Goal: Book appointment/travel/reservation

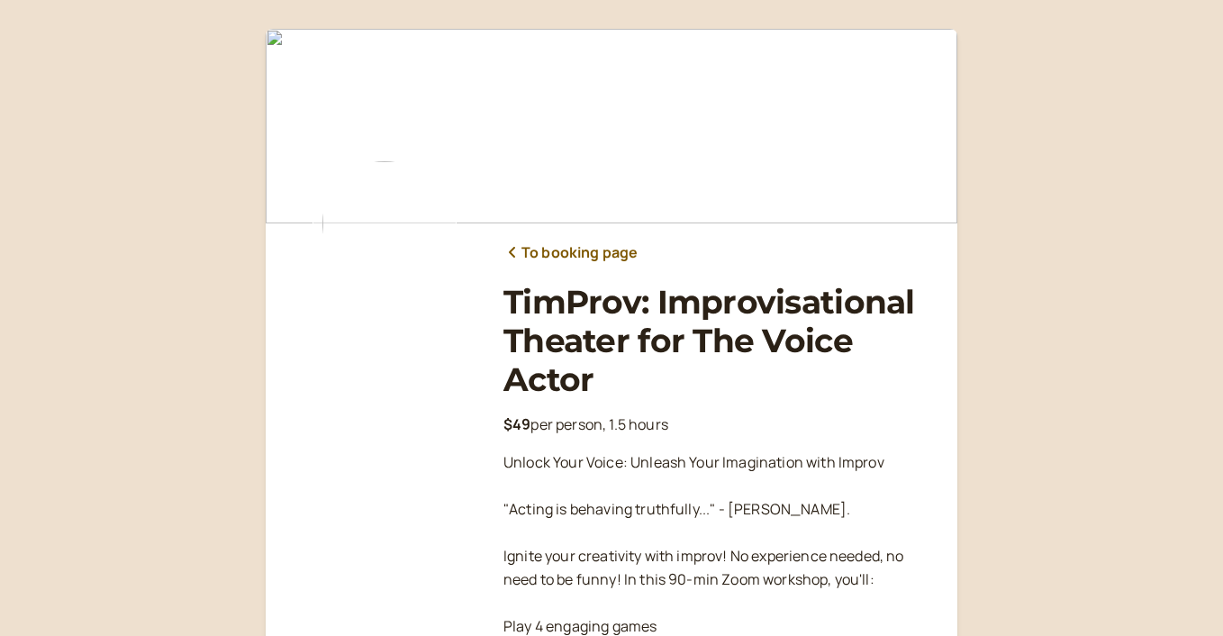
scroll to position [264, 0]
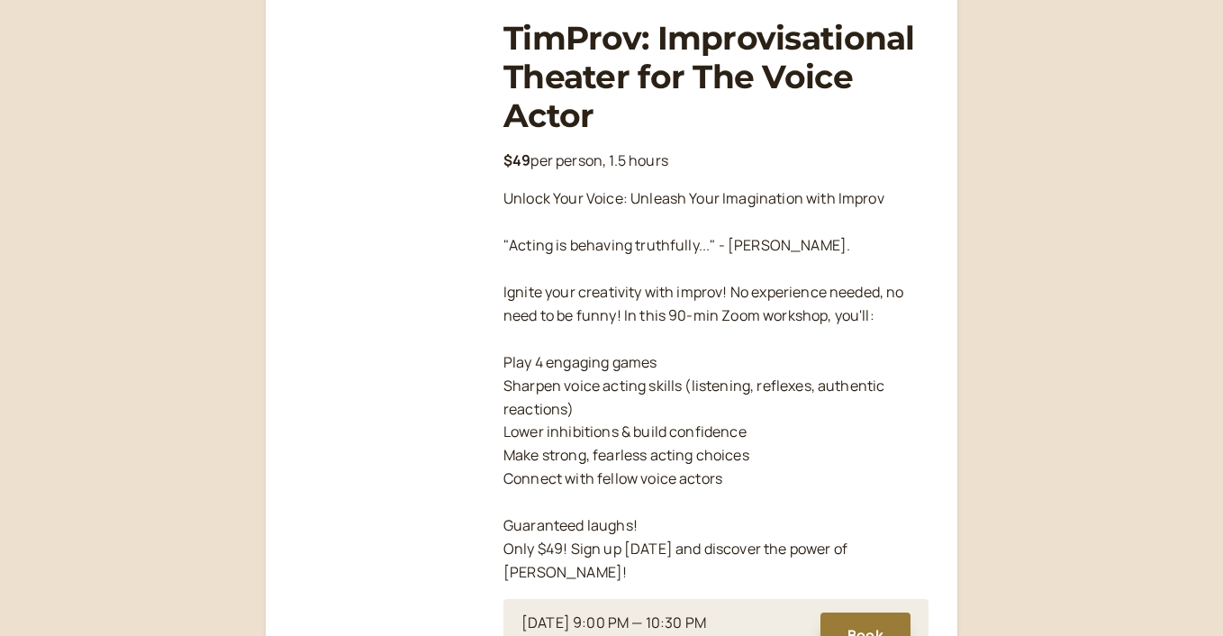
click at [857, 612] on button "Book" at bounding box center [865, 634] width 90 height 45
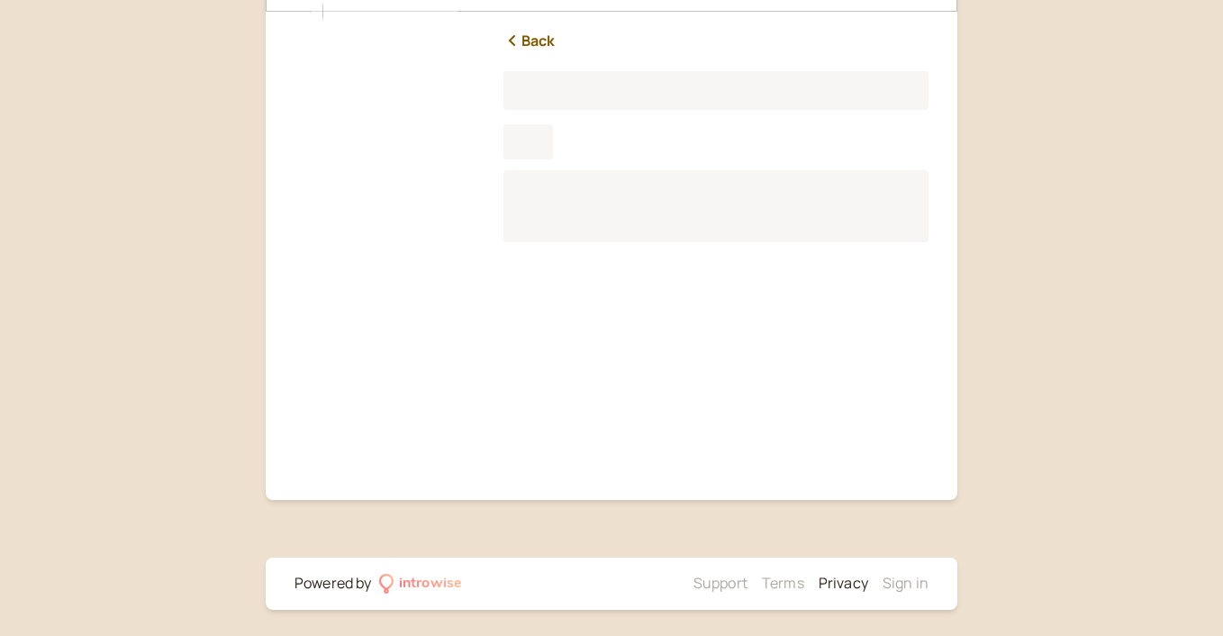
scroll to position [197, 0]
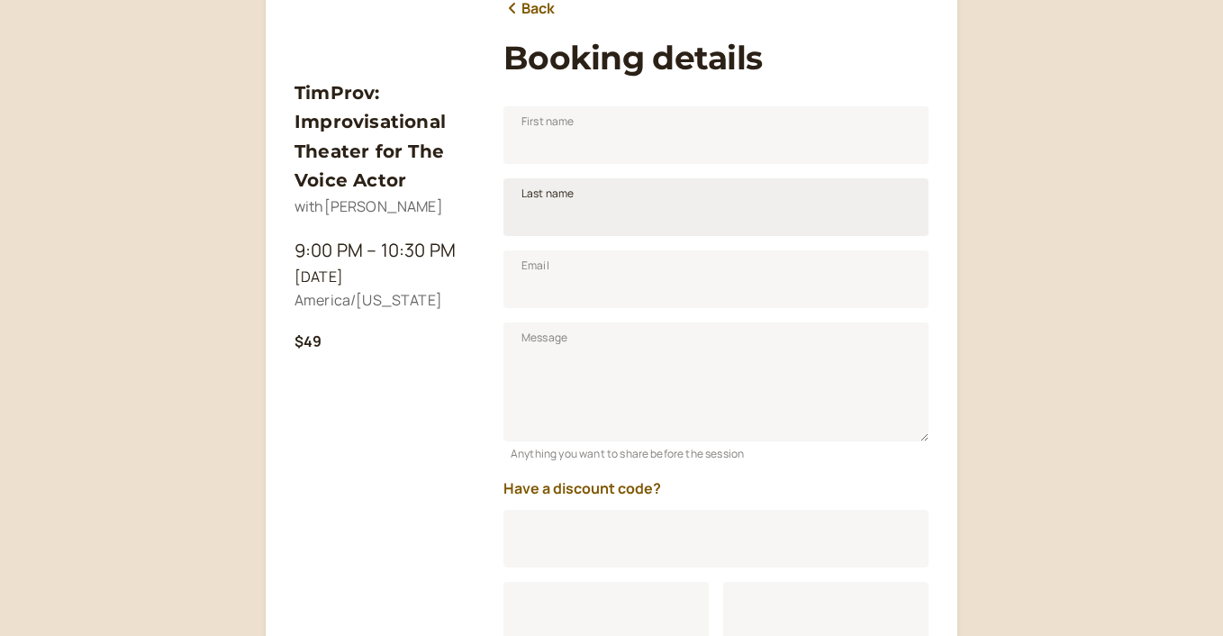
scroll to position [249, 0]
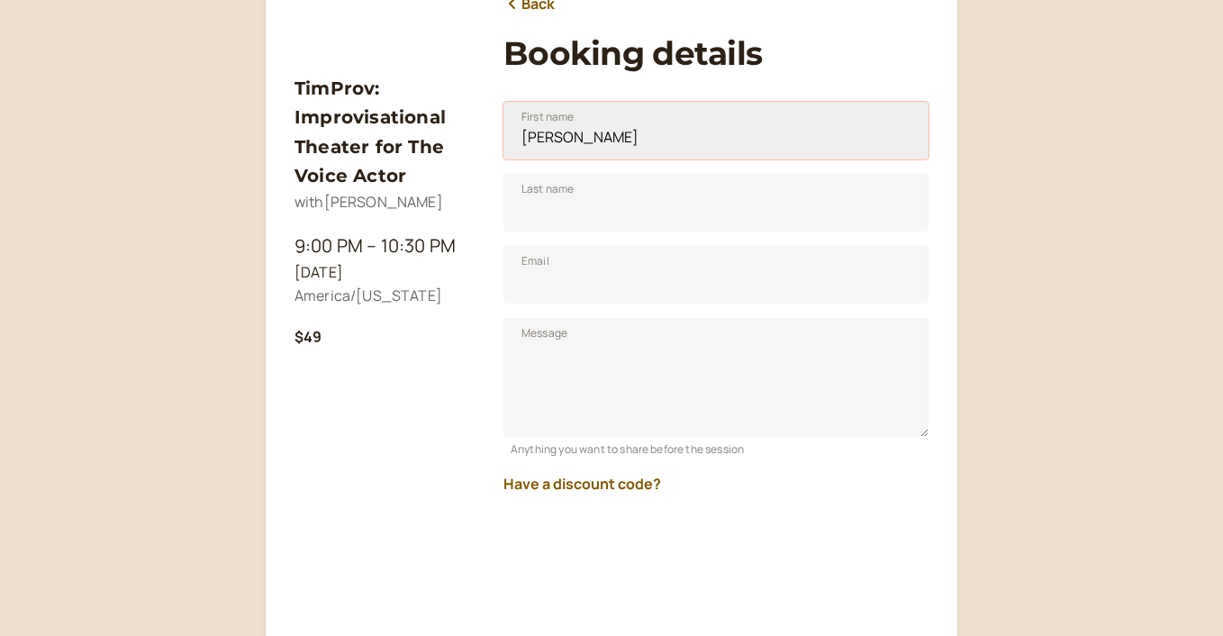
type input "[PERSON_NAME]"
type input "v"
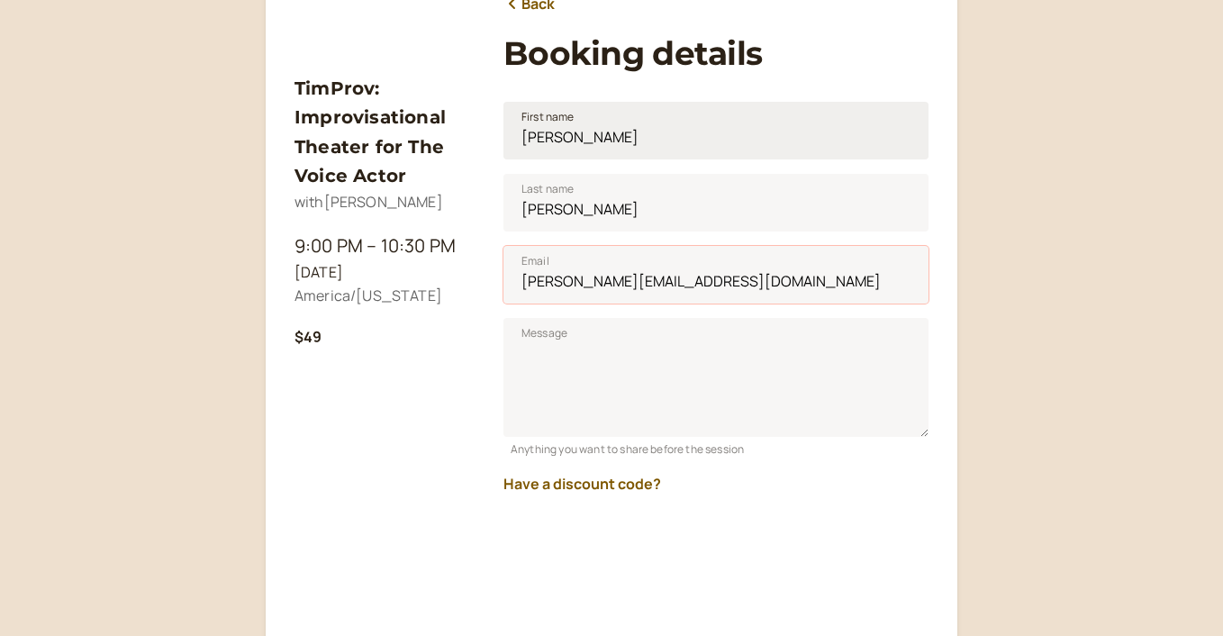
type input "[PERSON_NAME][EMAIL_ADDRESS][DOMAIN_NAME]"
click at [574, 480] on button "Have a discount code?" at bounding box center [582, 483] width 158 height 16
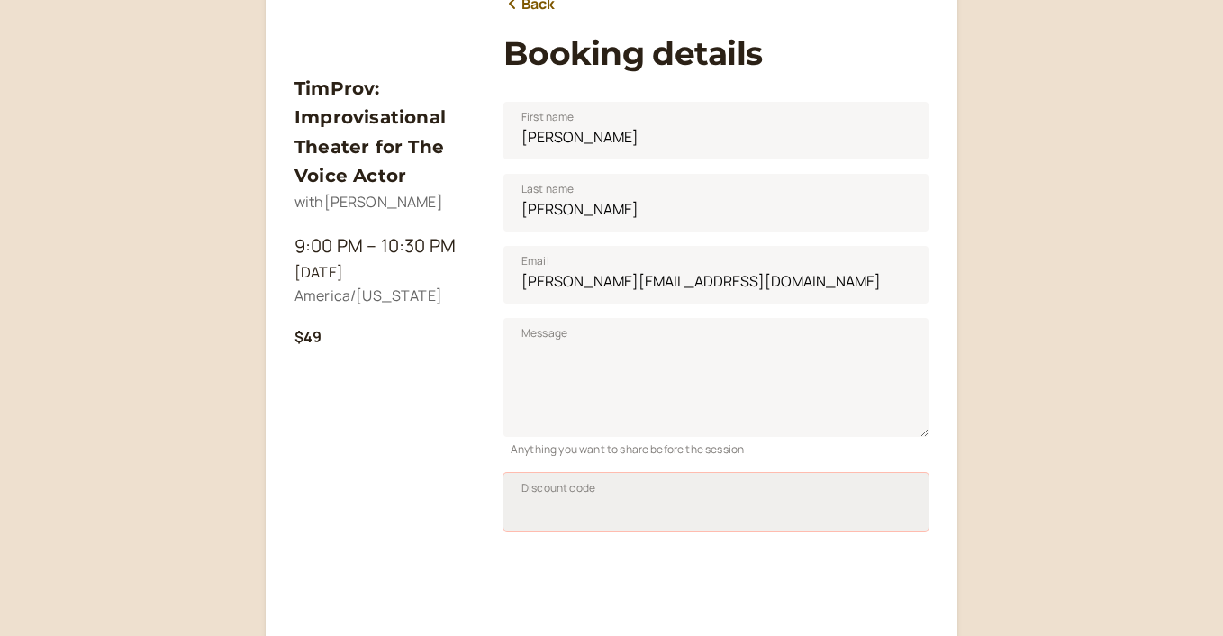
click at [602, 487] on input "Discount code" at bounding box center [715, 502] width 425 height 58
type input "TIM50JAN25"
click at [883, 504] on span "Apply" at bounding box center [882, 506] width 30 height 15
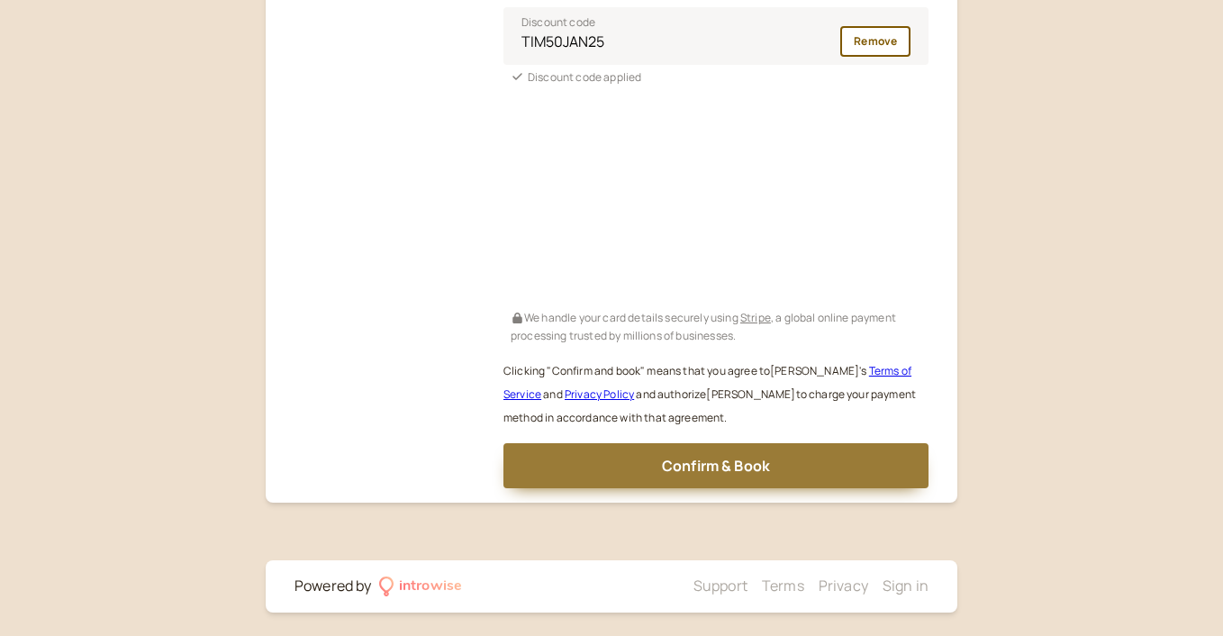
scroll to position [713, 0]
click at [734, 457] on span "Confirm & Book" at bounding box center [716, 467] width 108 height 20
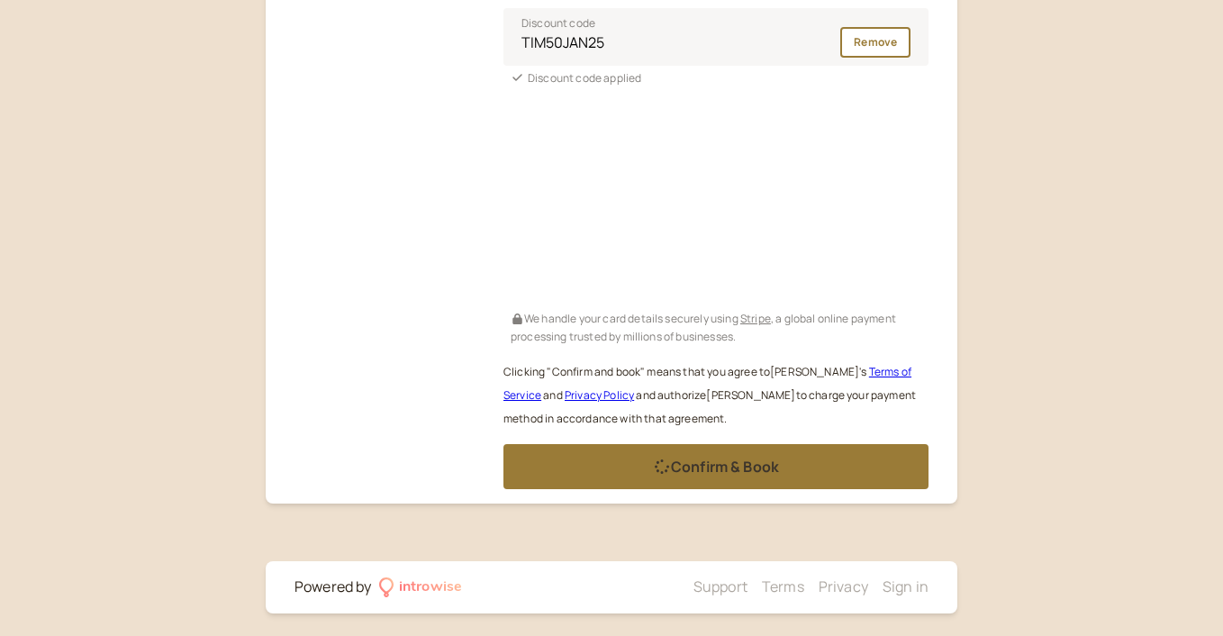
scroll to position [167, 0]
